Goal: Find specific page/section: Find specific page/section

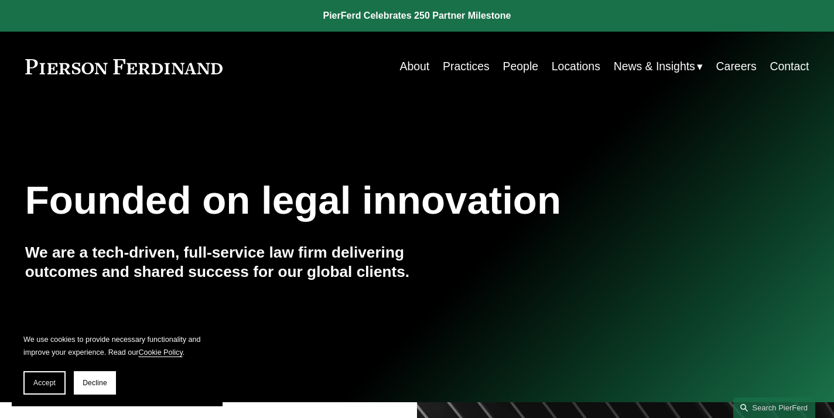
click at [458, 67] on link "Practices" at bounding box center [466, 66] width 47 height 23
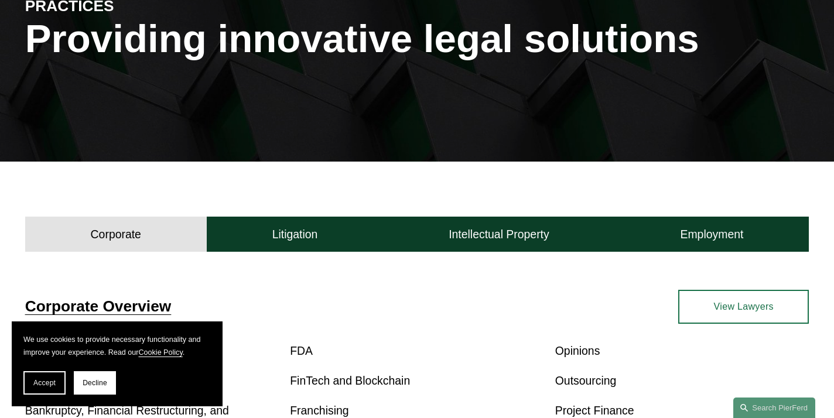
scroll to position [2, 0]
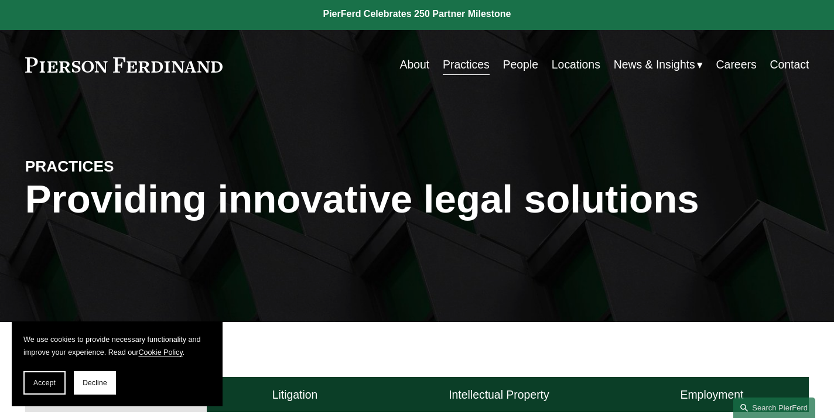
click at [515, 64] on link "People" at bounding box center [520, 64] width 35 height 23
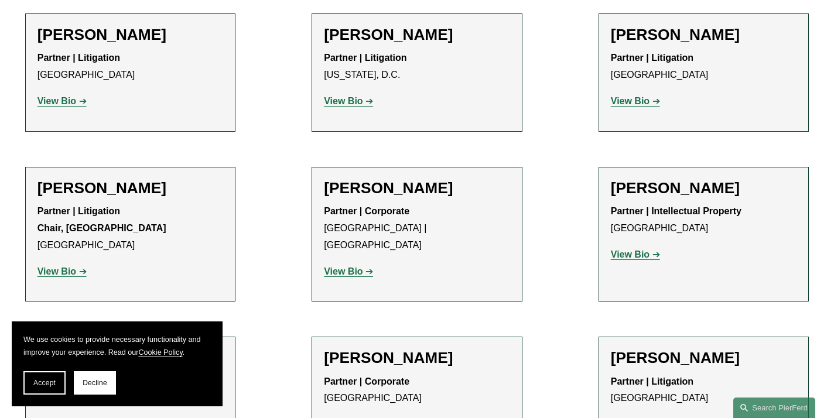
scroll to position [12391, 0]
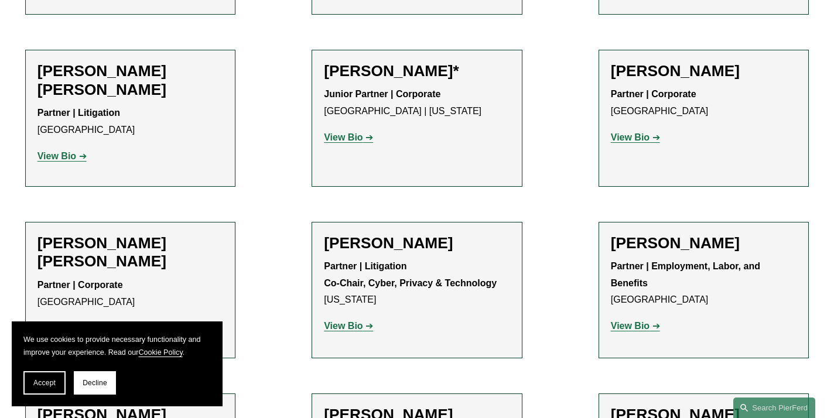
scroll to position [11993, 0]
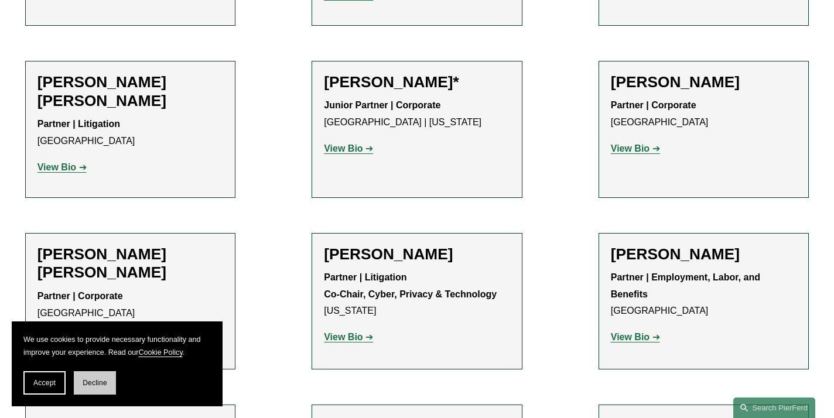
drag, startPoint x: 658, startPoint y: 276, endPoint x: 100, endPoint y: 383, distance: 568.1
click at [100, 383] on span "Decline" at bounding box center [95, 383] width 25 height 8
